Goal: Task Accomplishment & Management: Use online tool/utility

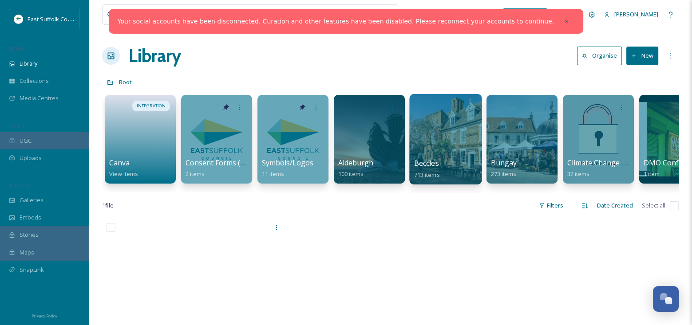
click at [431, 136] on div at bounding box center [445, 139] width 72 height 91
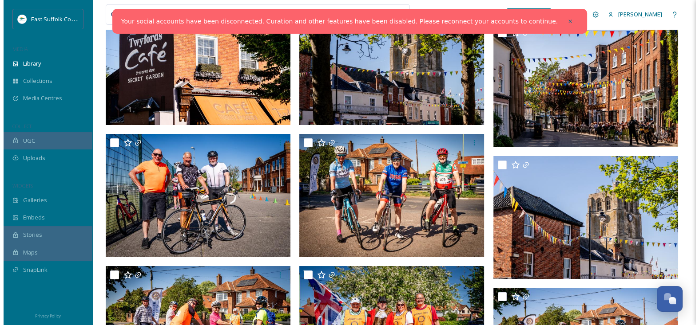
scroll to position [3286, 0]
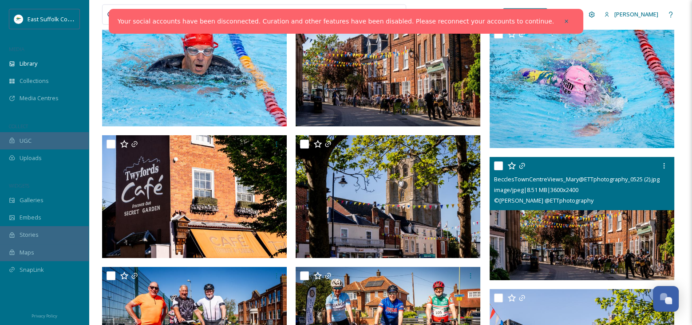
click at [595, 242] on img at bounding box center [582, 218] width 185 height 123
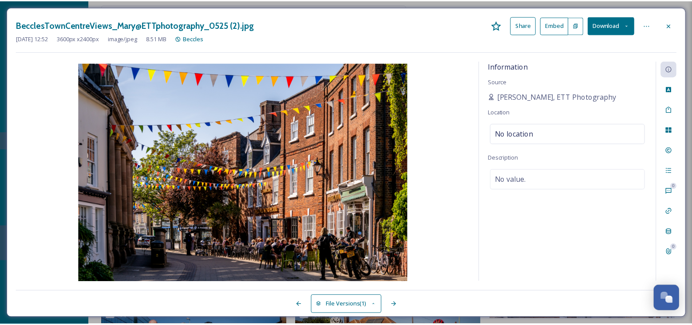
scroll to position [3322, 0]
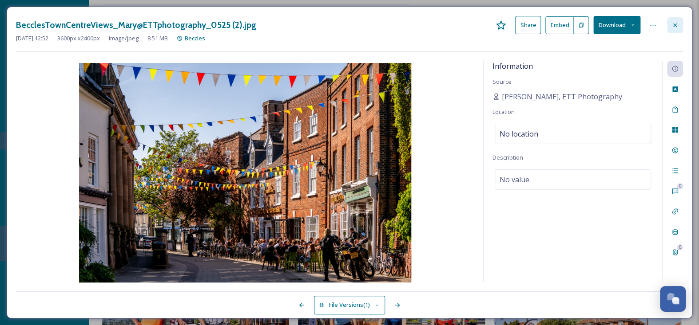
click at [675, 26] on icon at bounding box center [674, 25] width 7 height 7
